Goal: Subscribe to service/newsletter

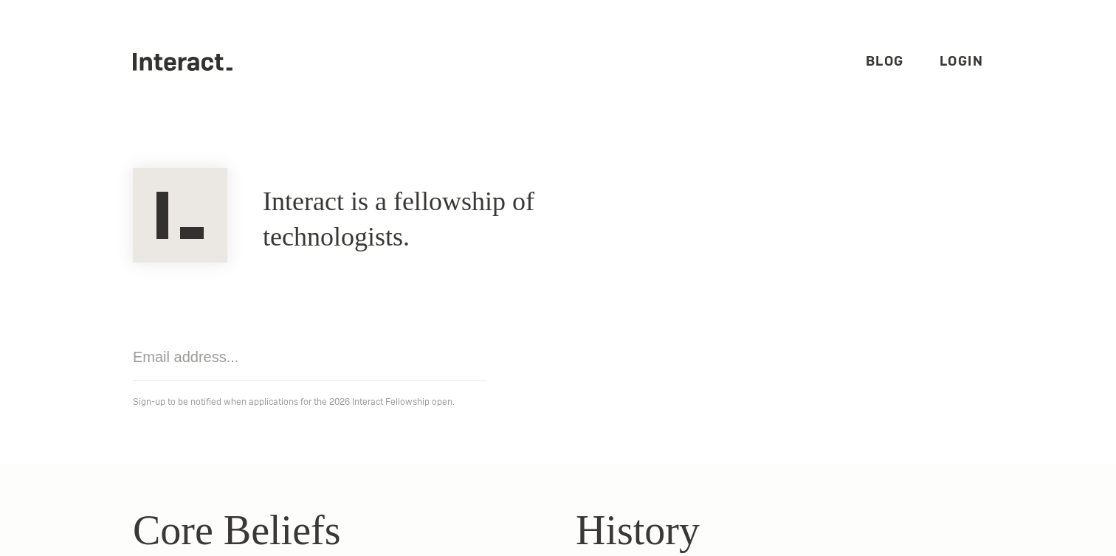
click at [217, 354] on input "email" at bounding box center [310, 358] width 354 height 48
type input "adayanim7@gmail.com"
click input "Get notified" at bounding box center [0, 0] width 0 height 0
click at [888, 62] on link "Blog" at bounding box center [885, 60] width 38 height 17
click at [887, 59] on link "Blog" at bounding box center [885, 60] width 38 height 17
